Goal: Navigation & Orientation: Find specific page/section

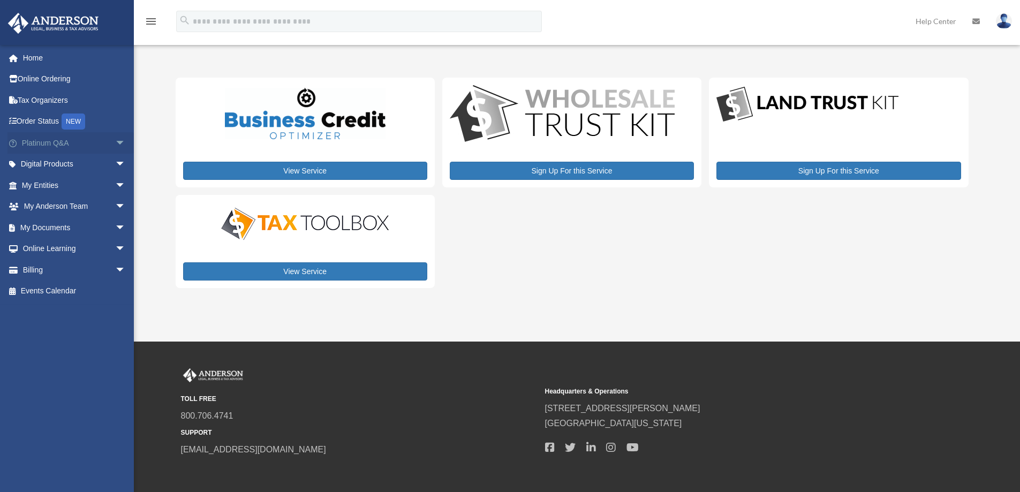
click at [41, 143] on link "Platinum Q&A arrow_drop_down" at bounding box center [74, 142] width 134 height 21
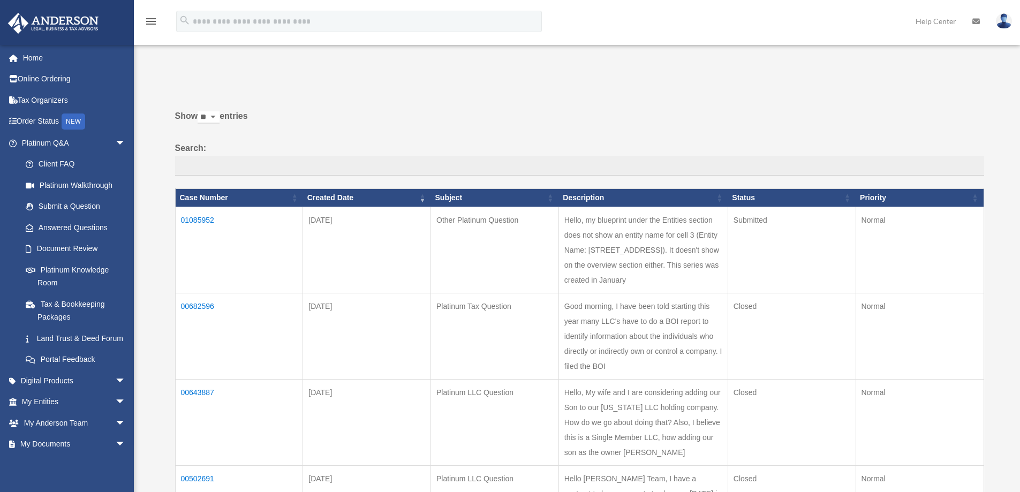
click at [192, 219] on td "01085952" at bounding box center [239, 250] width 128 height 86
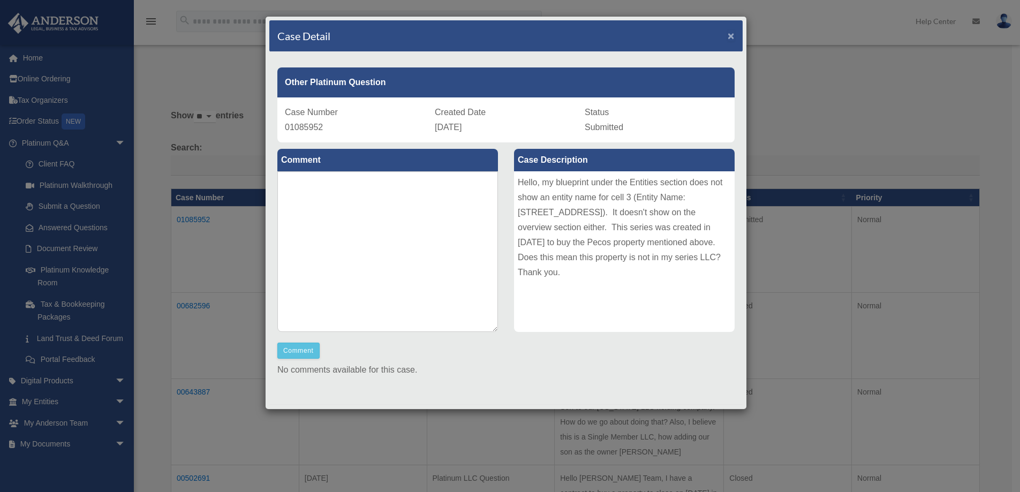
click at [728, 36] on span "×" at bounding box center [731, 35] width 7 height 12
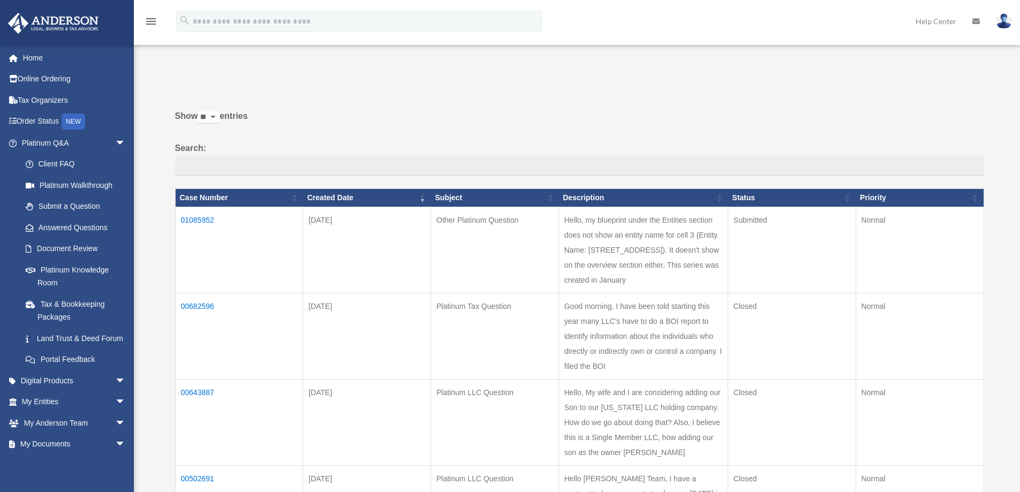
click at [31, 58] on link "Home" at bounding box center [74, 57] width 134 height 21
click at [351, 125] on label "Show ** ** ** *** entries" at bounding box center [579, 122] width 809 height 26
click at [220, 124] on select "** ** ** ***" at bounding box center [209, 117] width 22 height 12
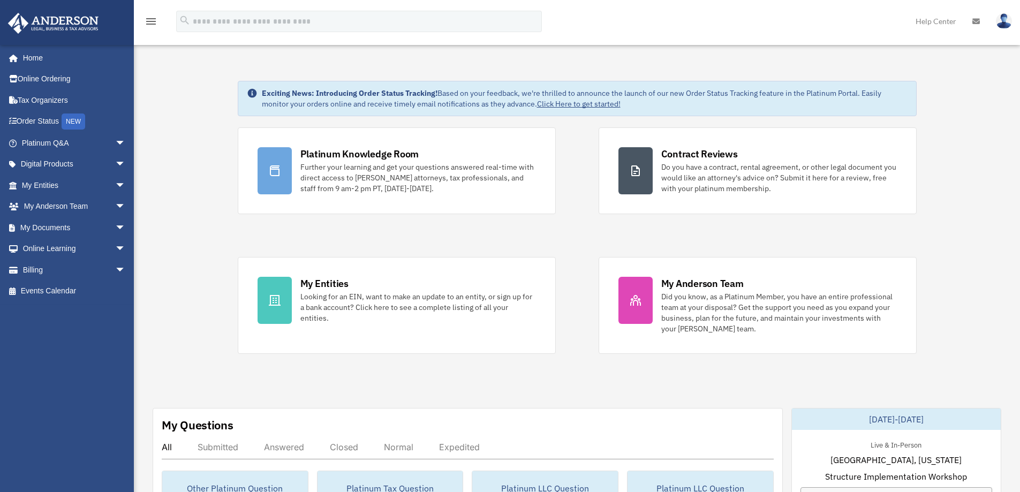
click at [34, 186] on link "My Entities arrow_drop_down" at bounding box center [74, 185] width 134 height 21
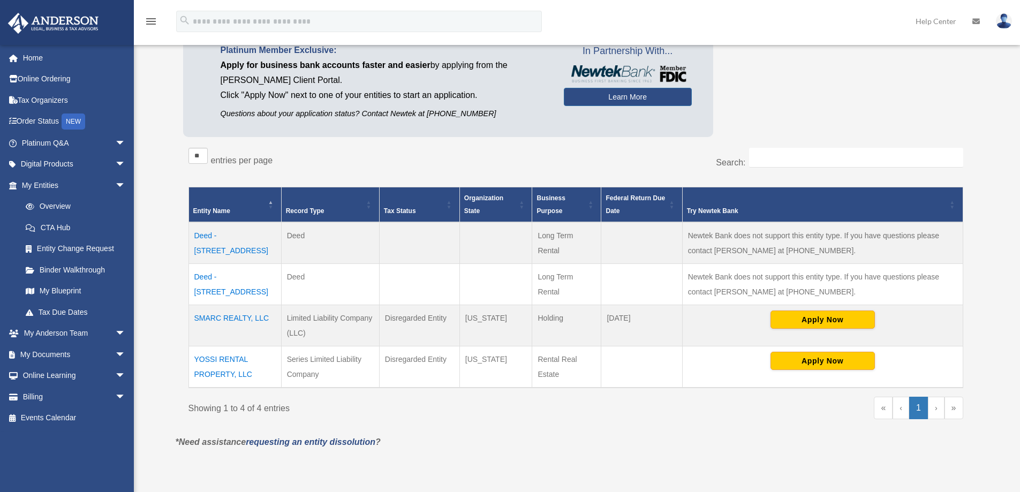
scroll to position [107, 0]
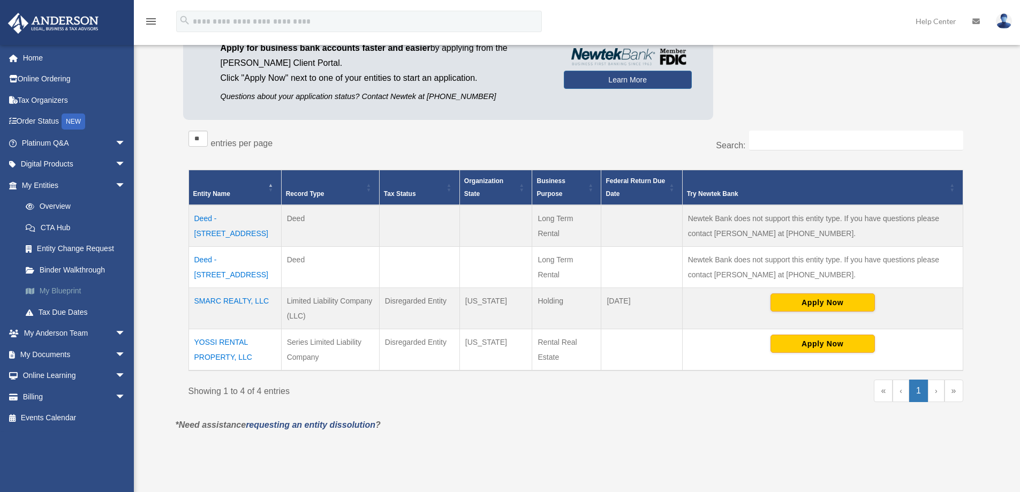
click at [56, 292] on link "My Blueprint" at bounding box center [78, 291] width 127 height 21
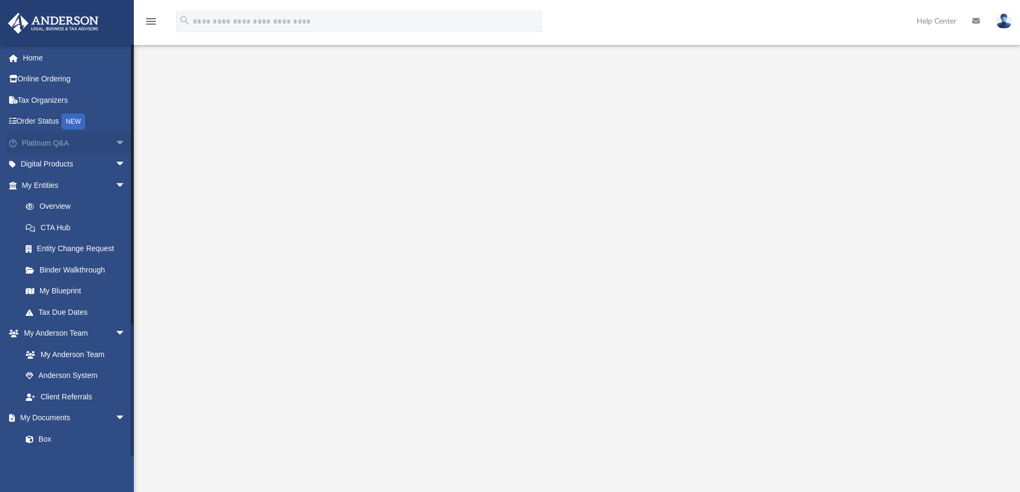
click at [36, 144] on link "Platinum Q&A arrow_drop_down" at bounding box center [74, 142] width 134 height 21
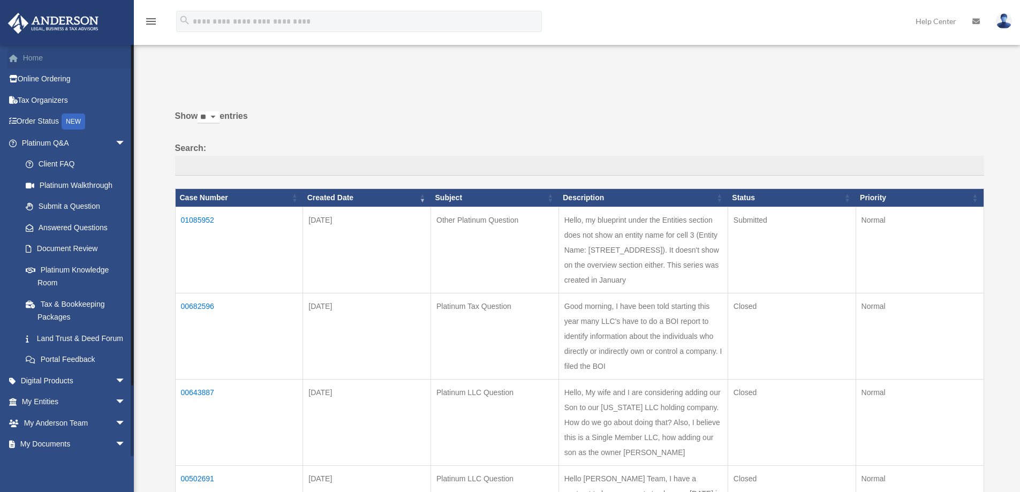
click at [36, 59] on link "Home" at bounding box center [74, 57] width 134 height 21
